Goal: Check status

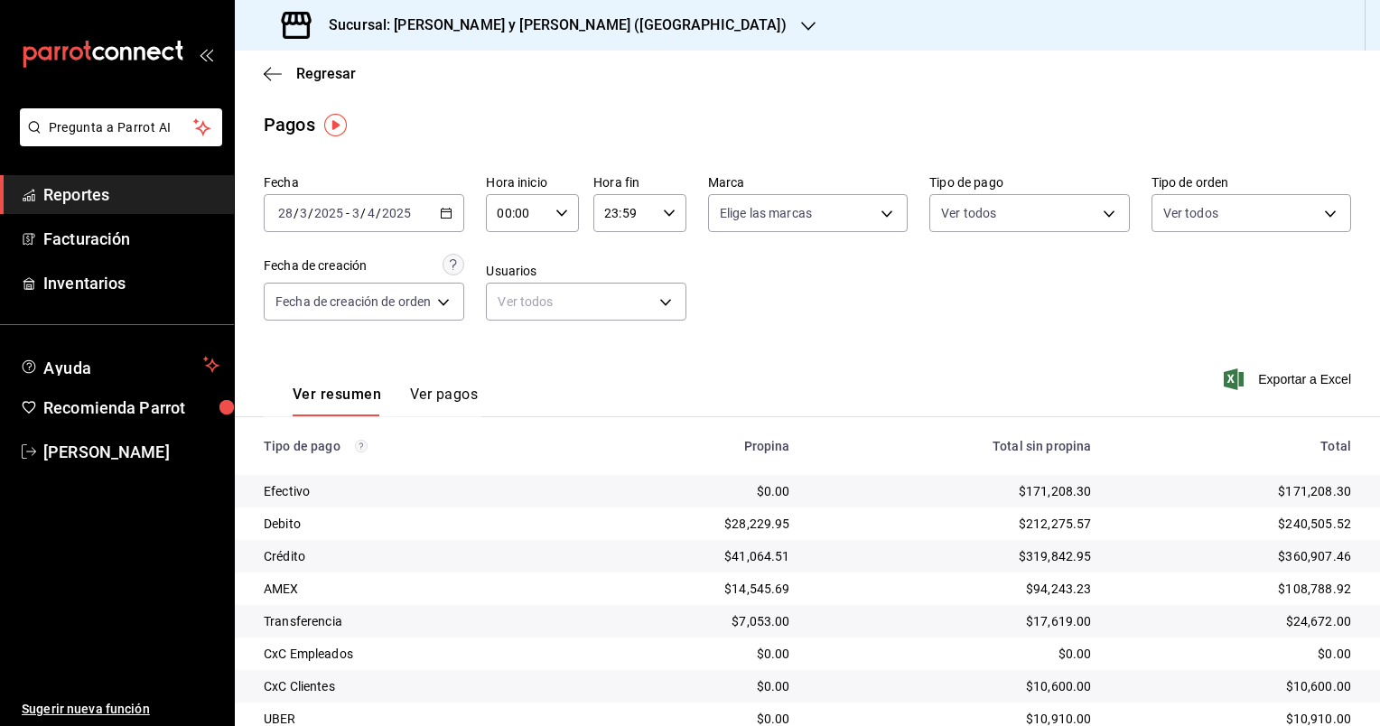
click at [801, 29] on icon "button" at bounding box center [808, 26] width 14 height 9
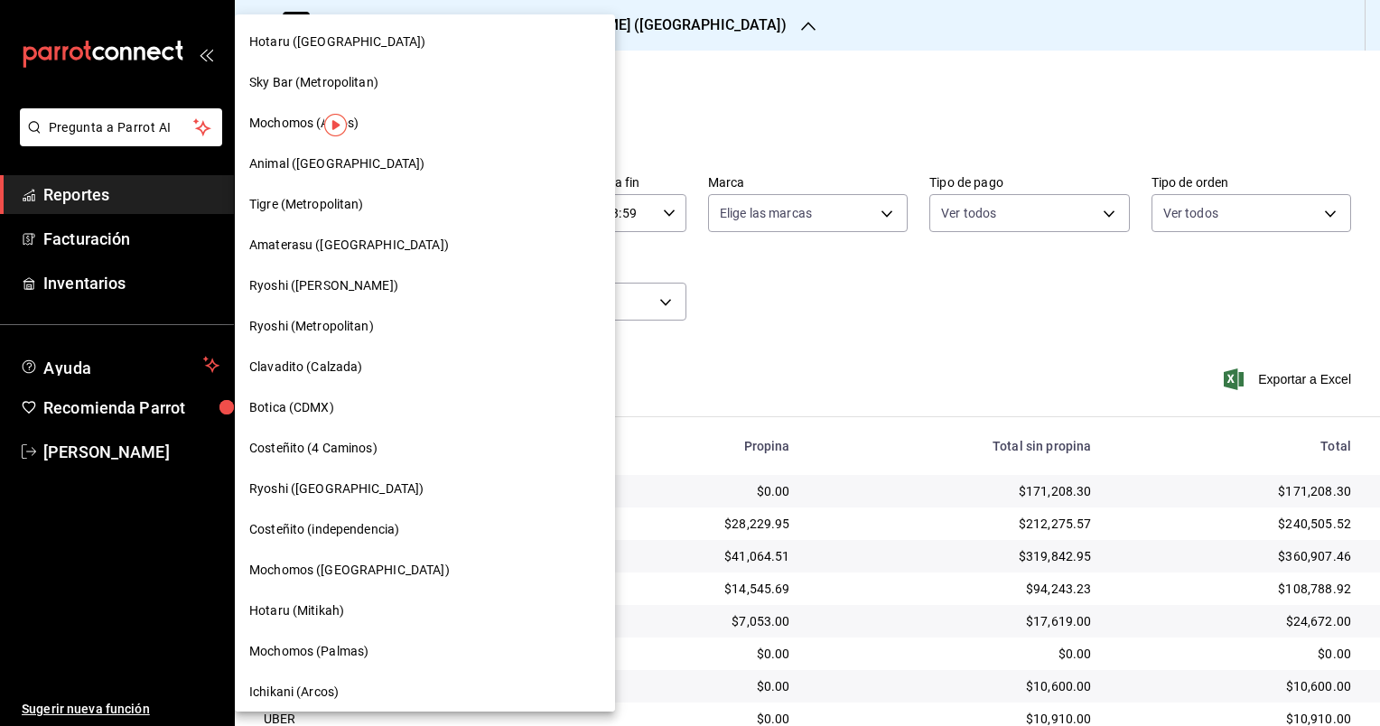
click at [343, 199] on span "Tigre (Metropolitan)" at bounding box center [306, 204] width 115 height 19
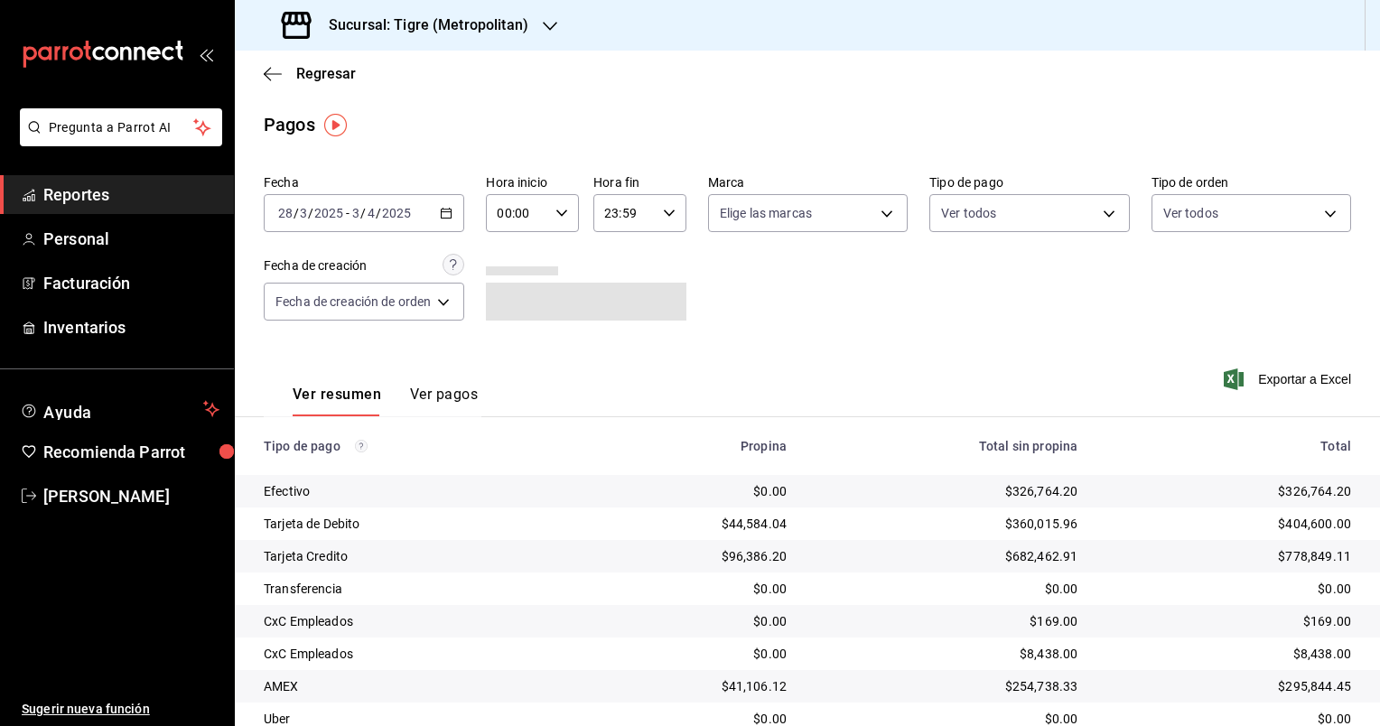
click at [452, 216] on \(Stroke\) "button" at bounding box center [446, 214] width 11 height 10
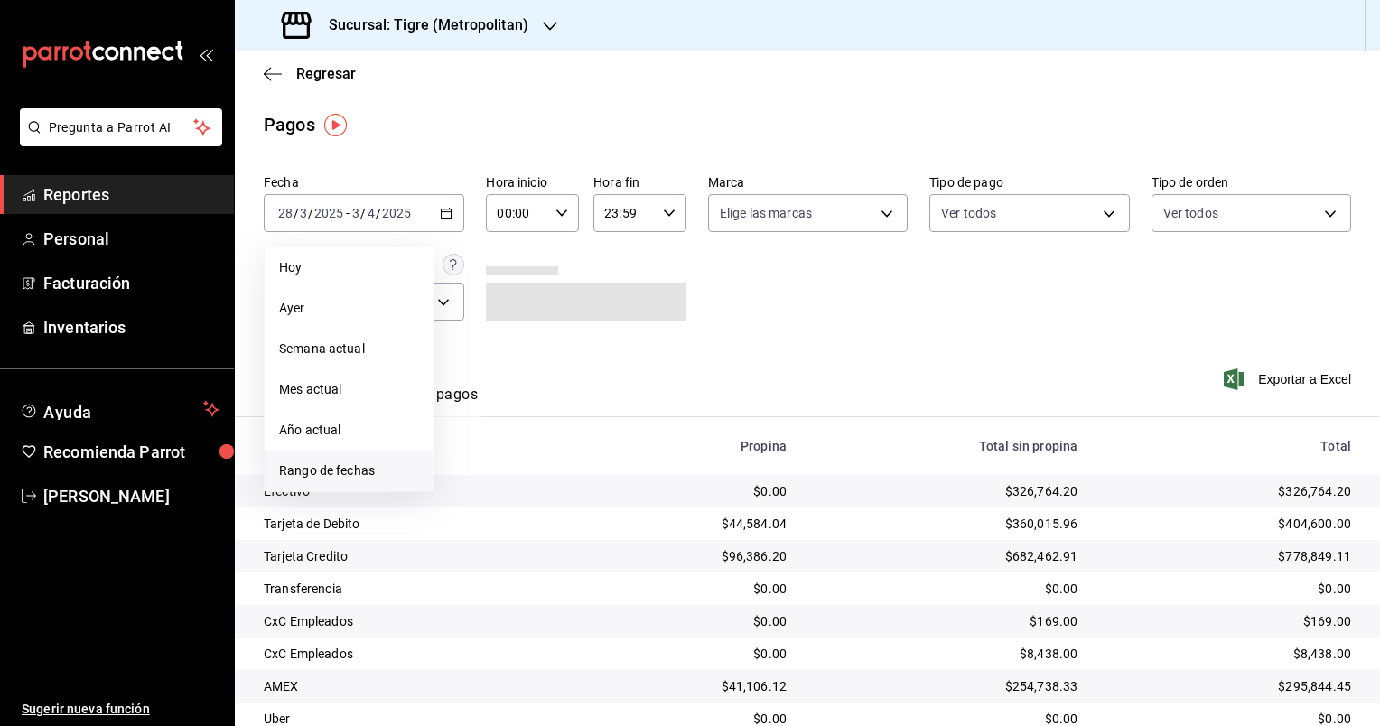
click at [357, 469] on span "Rango de fechas" at bounding box center [349, 471] width 140 height 19
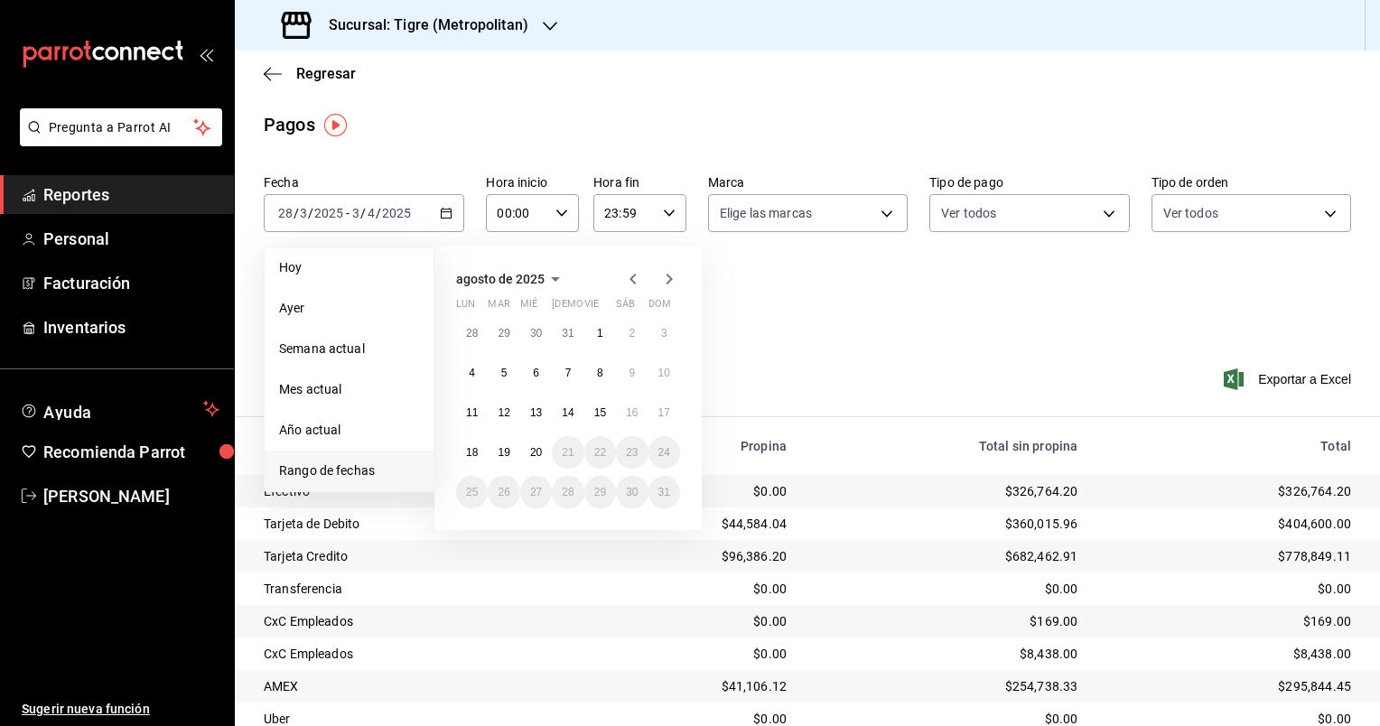
click at [625, 277] on icon "button" at bounding box center [633, 279] width 22 height 22
click at [626, 277] on icon "button" at bounding box center [633, 283] width 22 height 22
click at [597, 491] on abbr "27" at bounding box center [600, 492] width 12 height 13
click at [568, 535] on abbr "3" at bounding box center [568, 532] width 6 height 13
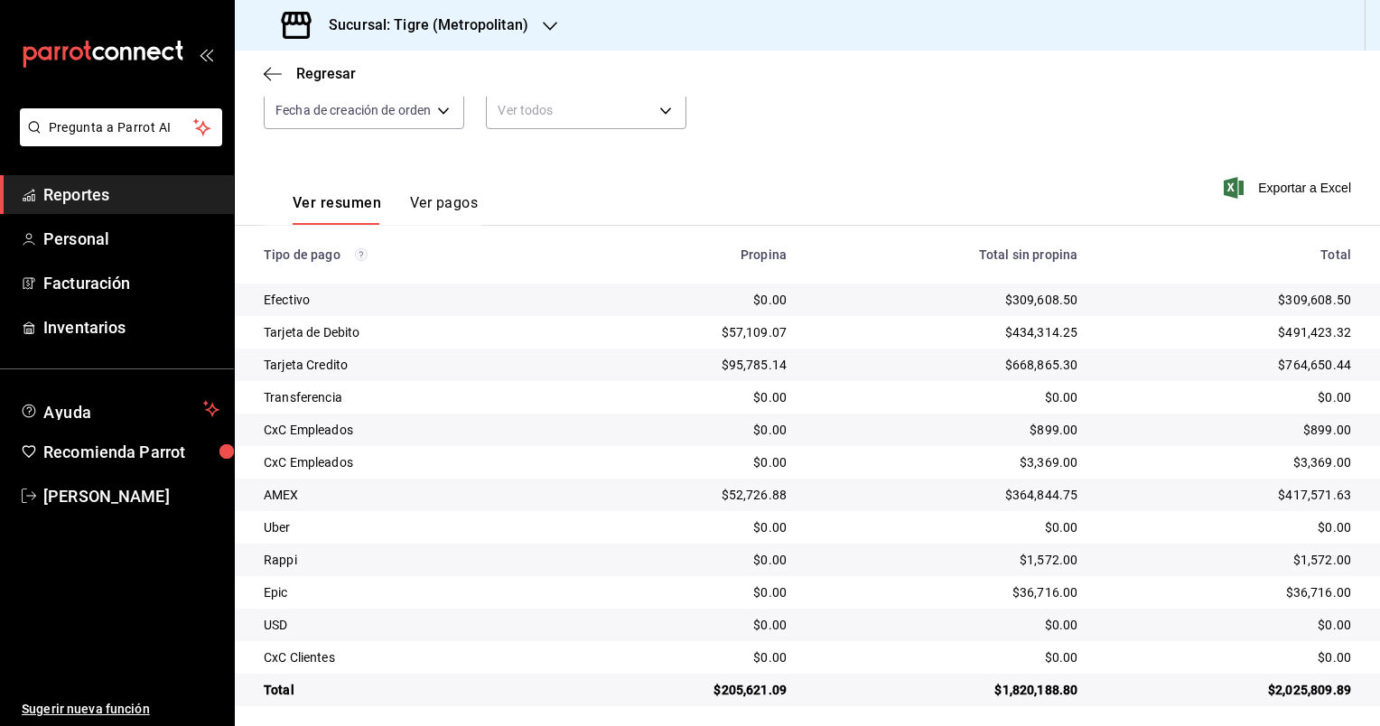
scroll to position [201, 0]
